Goal: Use online tool/utility: Utilize a website feature to perform a specific function

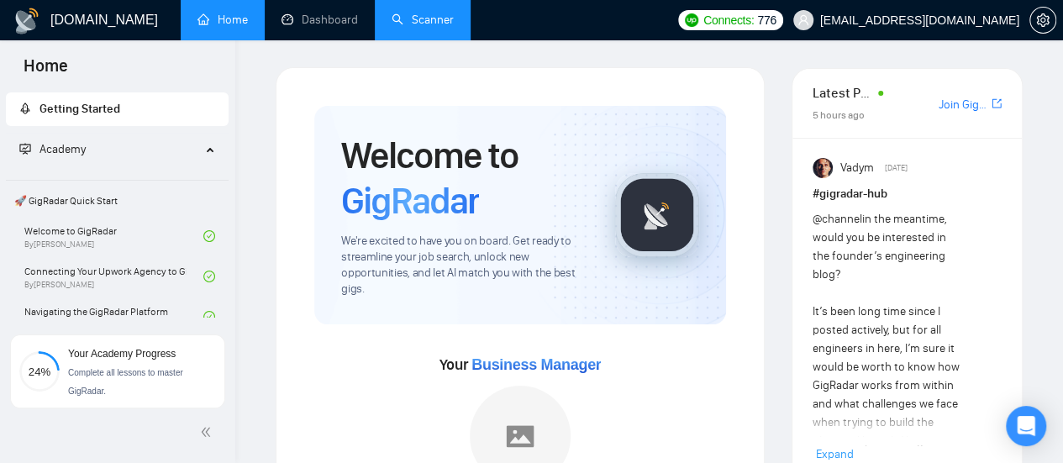
click at [401, 39] on li "Scanner" at bounding box center [423, 20] width 96 height 40
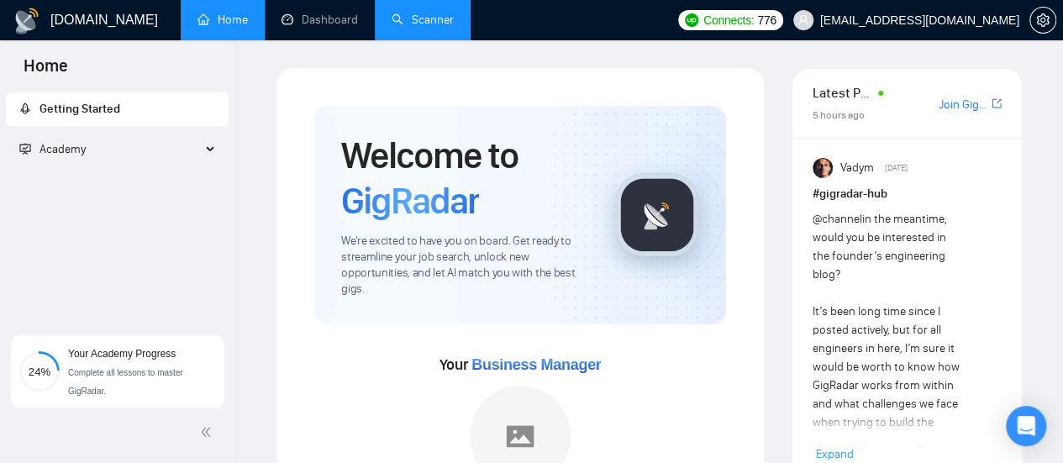
click at [405, 26] on link "Scanner" at bounding box center [423, 20] width 62 height 14
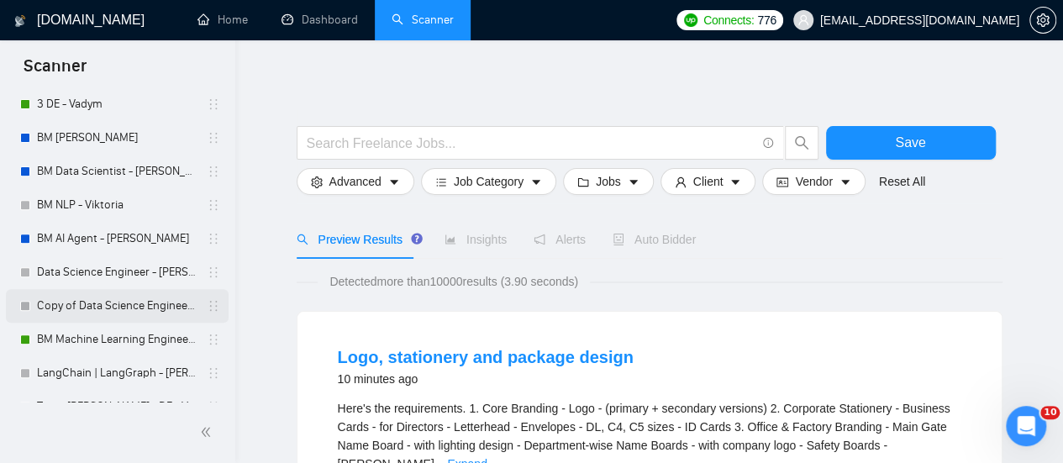
scroll to position [336, 0]
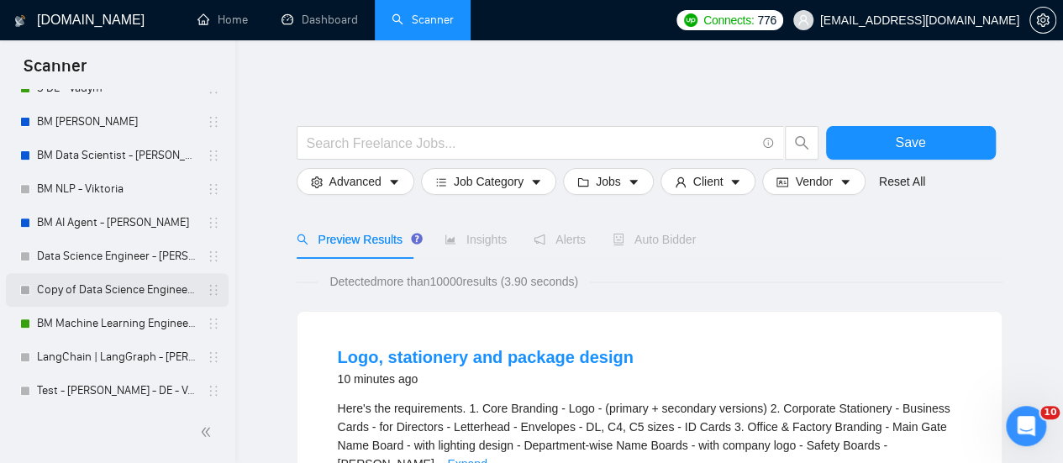
click at [133, 287] on link "Copy of Data Science Engineer - [PERSON_NAME]" at bounding box center [117, 290] width 160 height 34
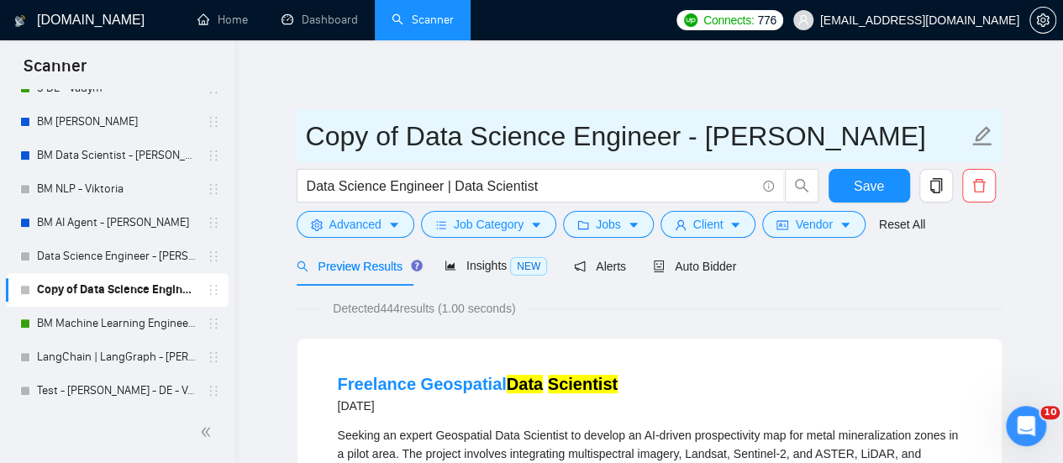
drag, startPoint x: 674, startPoint y: 139, endPoint x: 230, endPoint y: 172, distance: 444.9
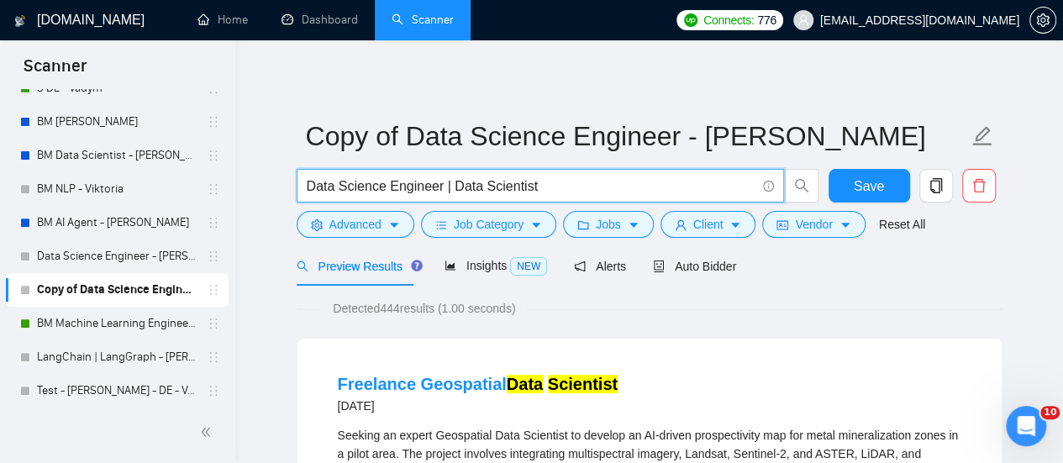
click at [422, 193] on input "Data Science Engineer | Data Scientist" at bounding box center [531, 186] width 449 height 21
click at [434, 194] on input "Data Science Engineer | Data Scientist" at bounding box center [531, 186] width 449 height 21
drag, startPoint x: 434, startPoint y: 189, endPoint x: 423, endPoint y: 183, distance: 13.2
click at [391, 179] on input "Data Science Engineer | Data Scientist" at bounding box center [531, 186] width 449 height 21
drag, startPoint x: 437, startPoint y: 185, endPoint x: 263, endPoint y: 163, distance: 175.3
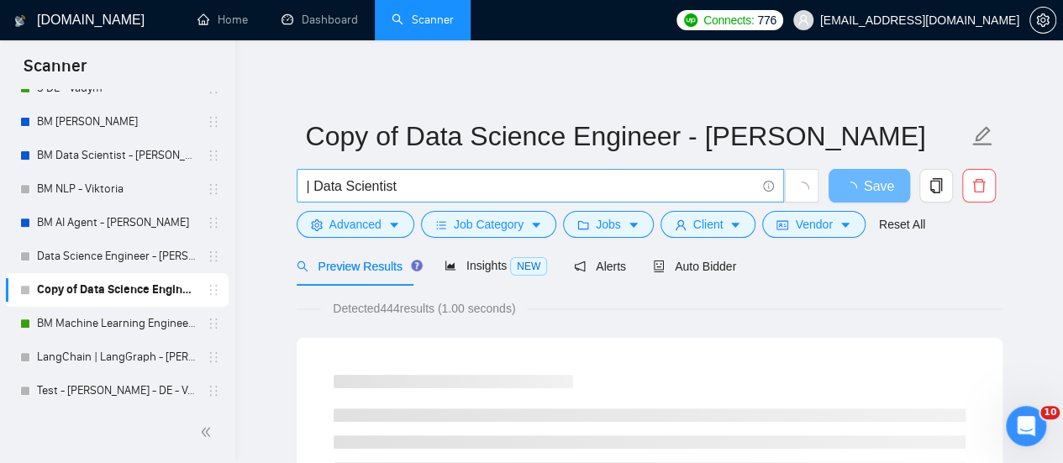
click at [312, 183] on input "| Data Scientist" at bounding box center [531, 186] width 449 height 21
click at [308, 186] on input "| Data Scientist" at bounding box center [531, 186] width 449 height 21
click at [307, 184] on input "| Data Scientist" at bounding box center [531, 186] width 449 height 21
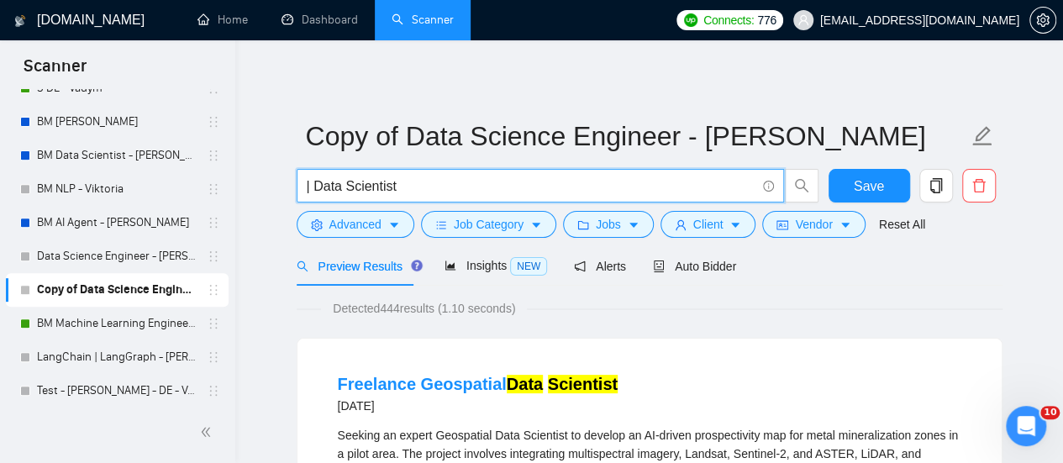
click at [302, 182] on span "| Data Scientist" at bounding box center [540, 186] width 487 height 34
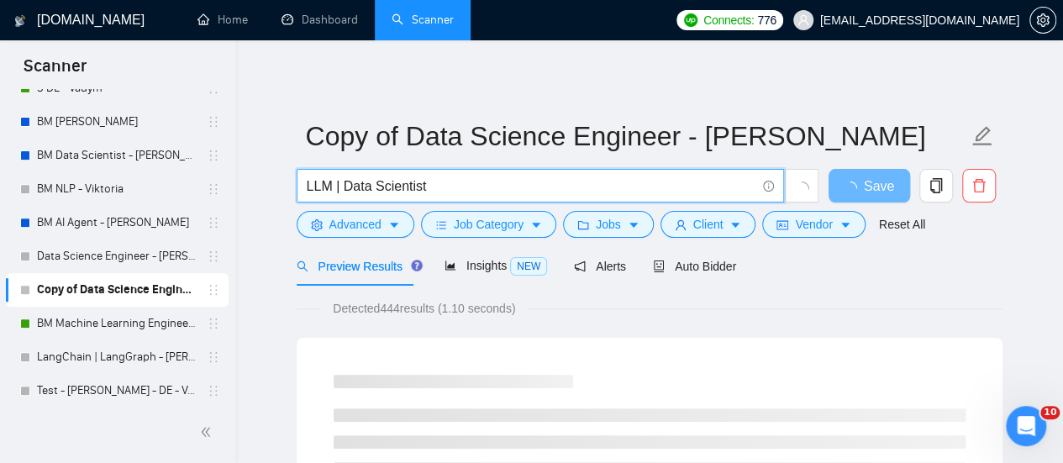
drag, startPoint x: 442, startPoint y: 187, endPoint x: 339, endPoint y: 184, distance: 103.4
click at [339, 184] on input "LLM | Data Scientist" at bounding box center [531, 186] width 449 height 21
type input "LLM | Chatbot"
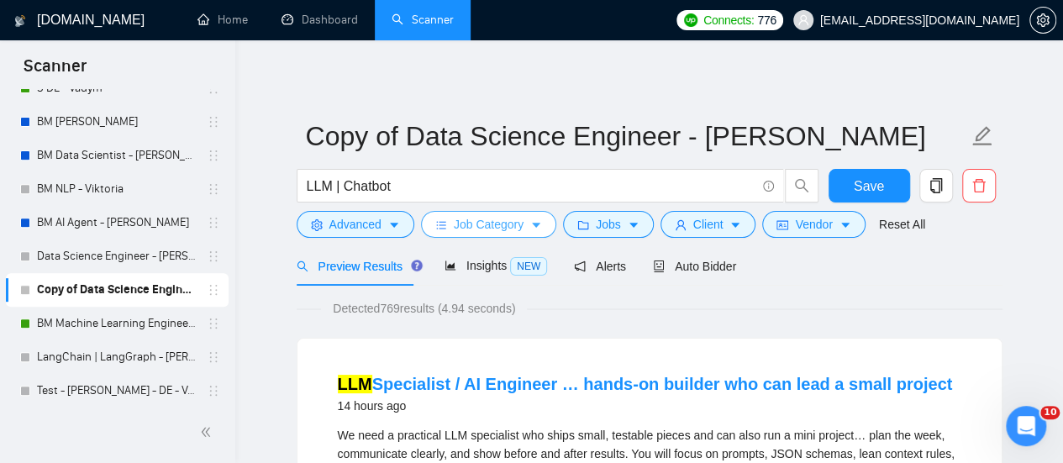
click at [485, 224] on span "Job Category" at bounding box center [489, 224] width 70 height 18
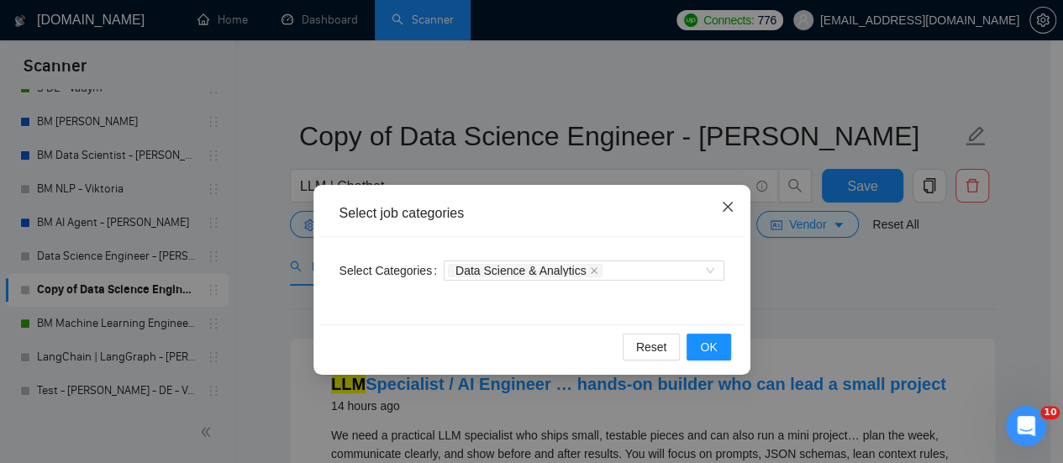
click at [742, 201] on span "Close" at bounding box center [727, 207] width 45 height 45
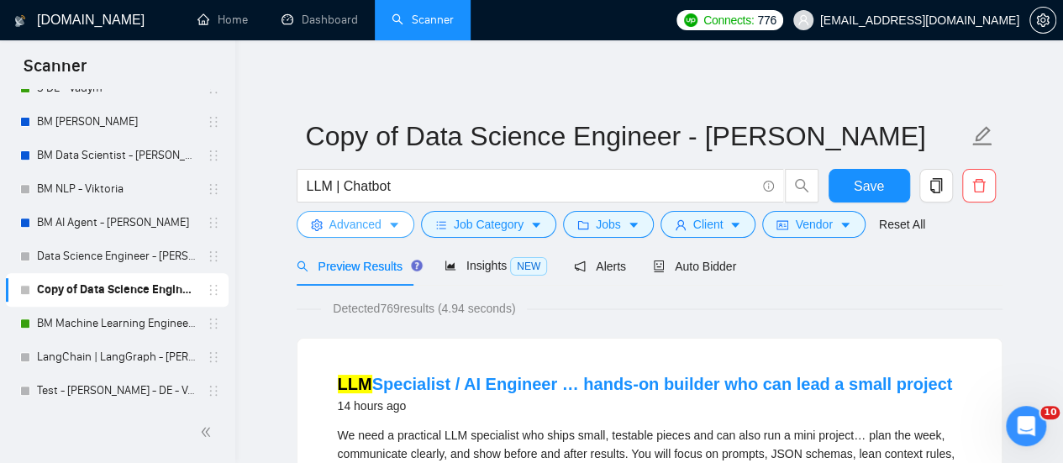
click at [397, 229] on icon "caret-down" at bounding box center [394, 225] width 12 height 12
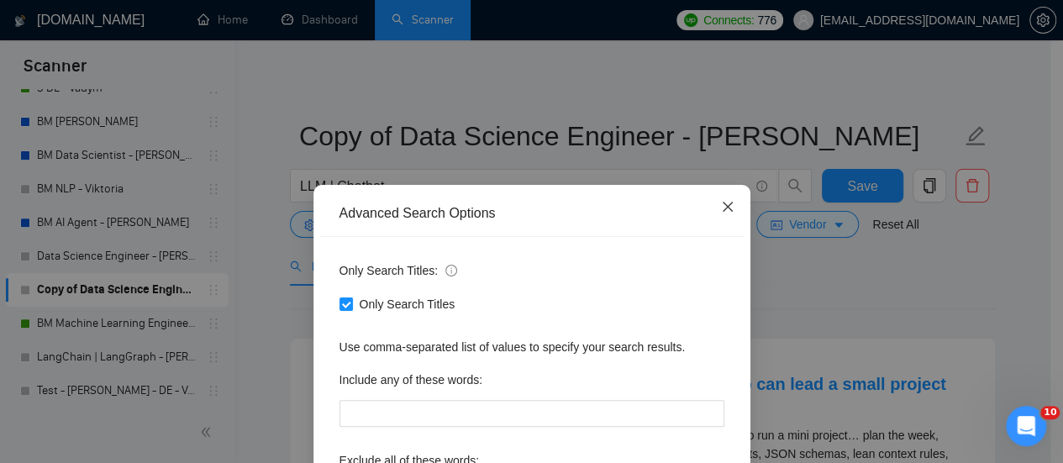
click at [719, 220] on span "Close" at bounding box center [727, 207] width 45 height 45
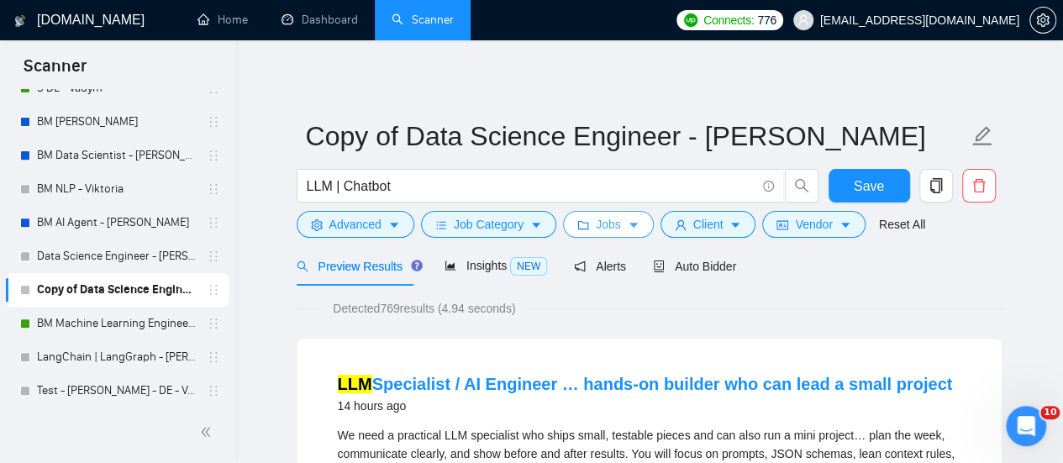
click at [578, 226] on icon "folder" at bounding box center [583, 225] width 12 height 12
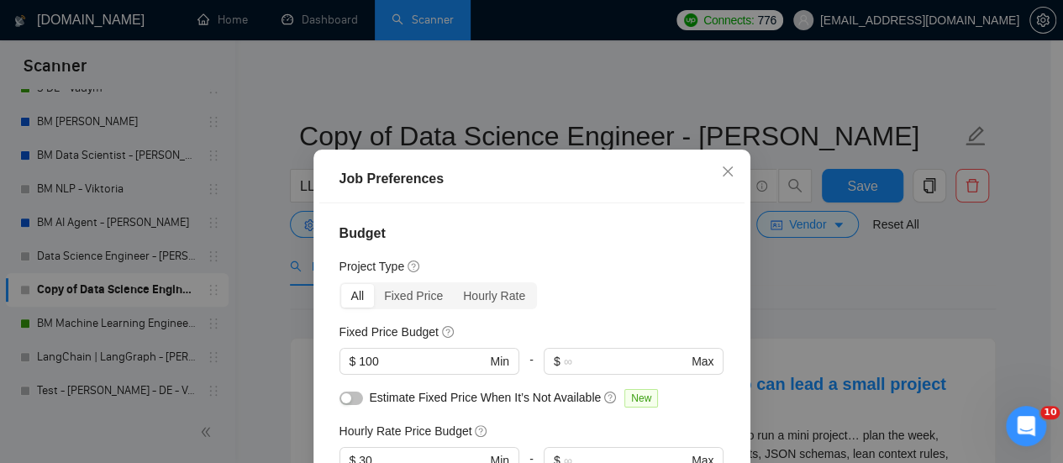
scroll to position [252, 0]
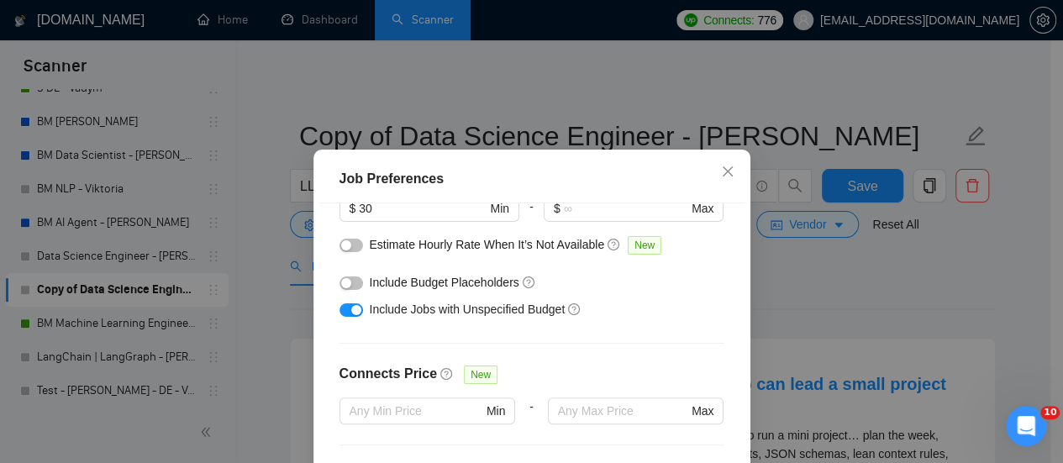
click at [651, 81] on div "Job Preferences Budget Project Type All Fixed Price Hourly Rate Fixed Price Bud…" at bounding box center [531, 231] width 1063 height 463
